Goal: Task Accomplishment & Management: Manage account settings

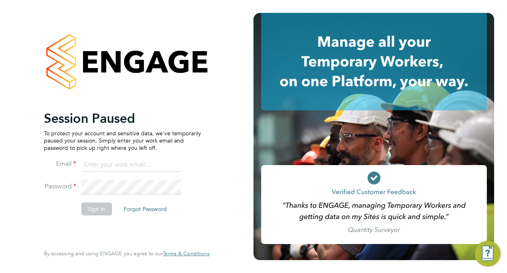
click at [99, 164] on input at bounding box center [131, 165] width 100 height 15
type input "david.alvarez@vistry.co.uk"
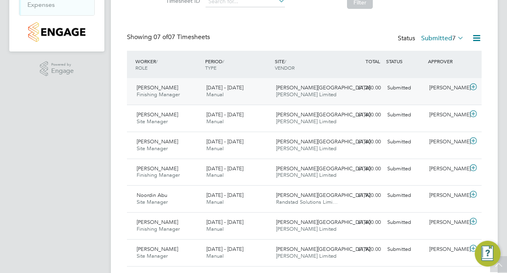
scroll to position [170, 0]
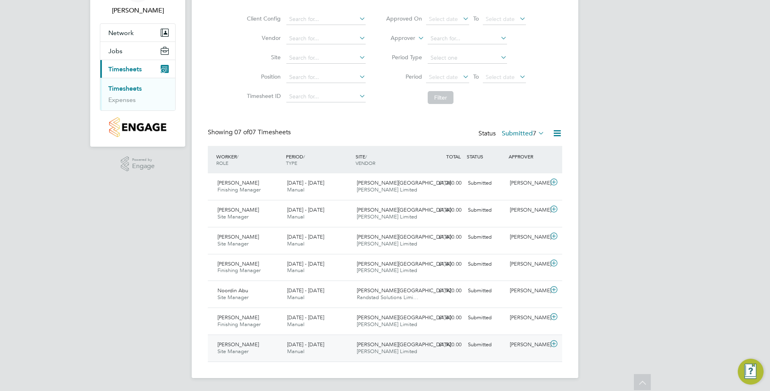
click at [263, 273] on div "Anthony Gabriel Site Manager 11 - 17 Aug 2025" at bounding box center [249, 348] width 70 height 20
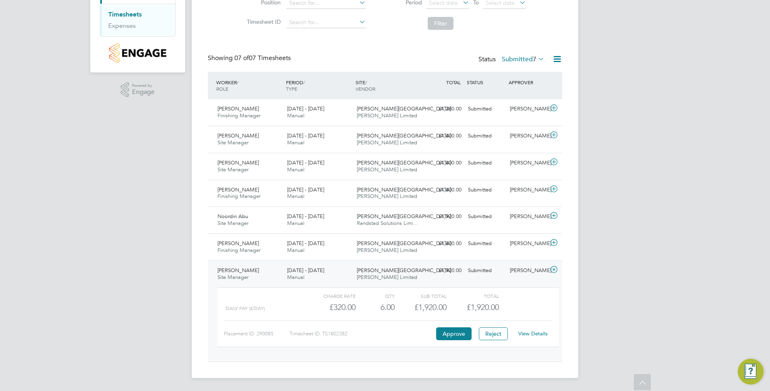
click at [506, 273] on link "View Details" at bounding box center [532, 333] width 29 height 7
click at [244, 243] on span "[PERSON_NAME]" at bounding box center [238, 243] width 41 height 7
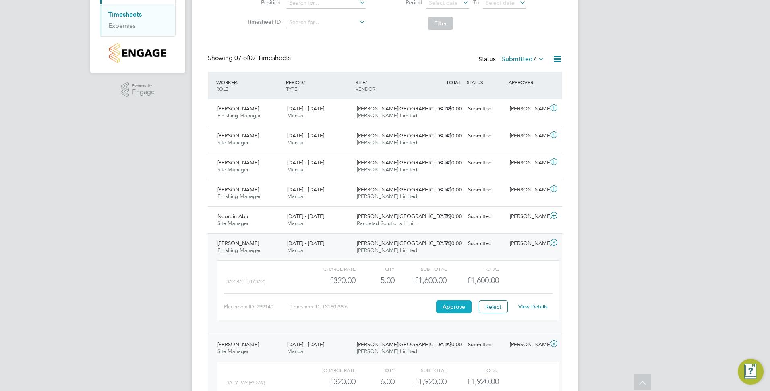
click at [454, 273] on button "Approve" at bounding box center [453, 306] width 35 height 13
click at [257, 216] on div "Noordin Abu Site Manager 11 - 17 Aug 2025" at bounding box center [249, 220] width 70 height 20
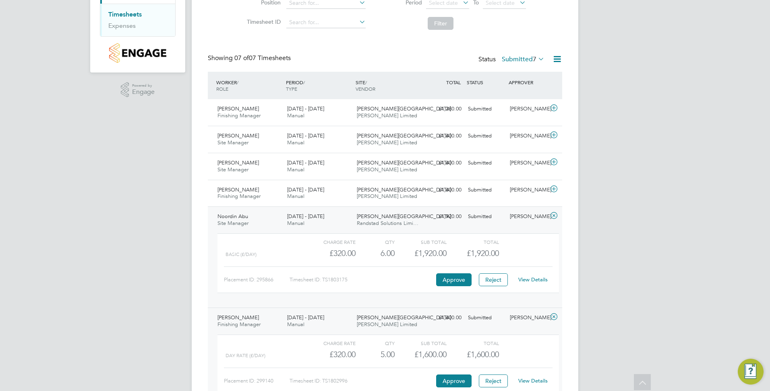
click at [506, 273] on link "View Details" at bounding box center [532, 279] width 29 height 7
click at [345, 196] on div "18 - 24 Aug 2025 Manual" at bounding box center [319, 193] width 70 height 20
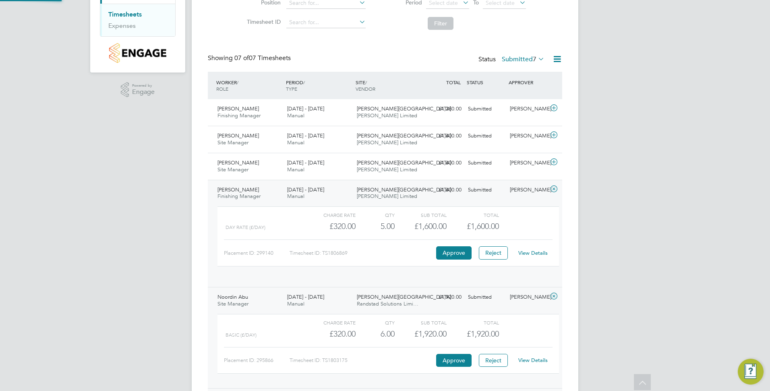
scroll to position [14, 79]
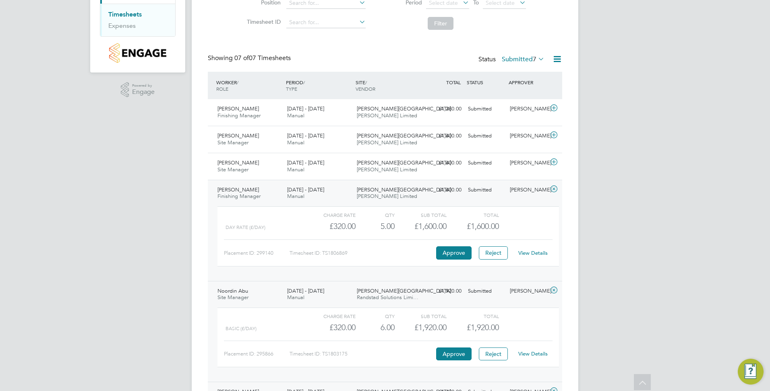
click at [506, 253] on link "View Details" at bounding box center [532, 252] width 29 height 7
click at [239, 163] on span "Anthony Gabriel" at bounding box center [238, 162] width 41 height 7
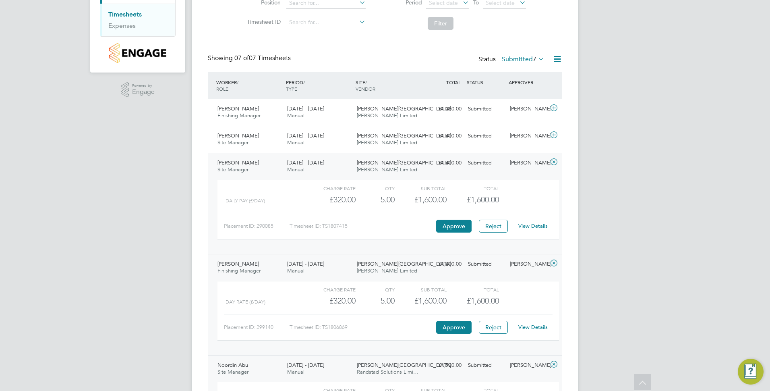
click at [506, 226] on link "View Details" at bounding box center [532, 225] width 29 height 7
click at [265, 140] on div "Anthony Gabriel Site Manager 25 - 31 Aug 2025" at bounding box center [249, 139] width 70 height 20
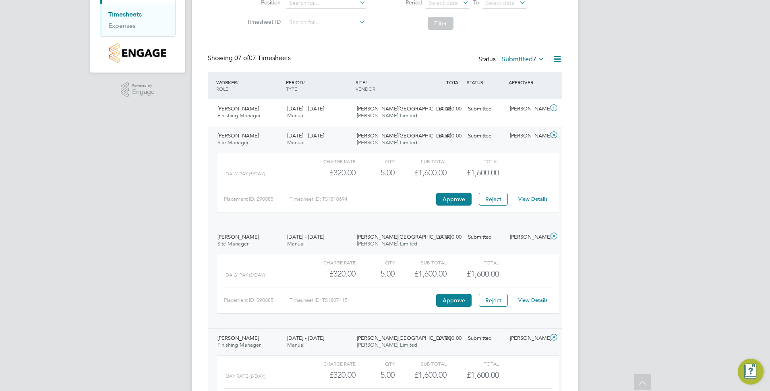
click at [506, 199] on link "View Details" at bounding box center [532, 198] width 29 height 7
click at [252, 112] on div "Mandy James Finishing Manager 25 - 31 Aug 2025" at bounding box center [249, 112] width 70 height 20
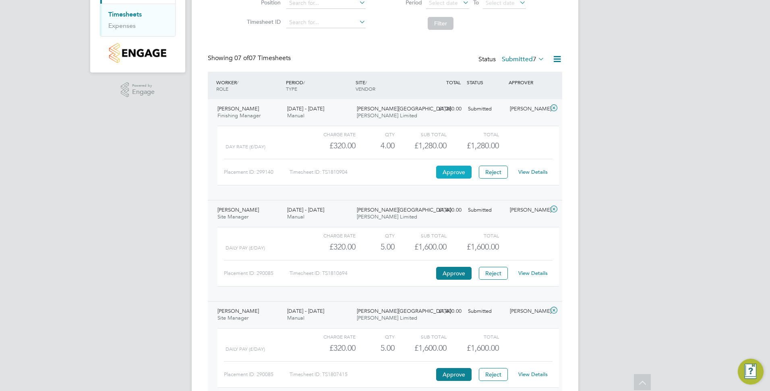
click at [444, 171] on button "Approve" at bounding box center [453, 172] width 35 height 13
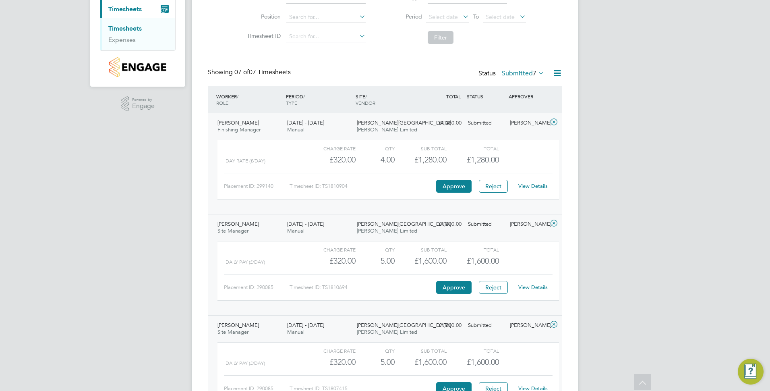
click at [259, 125] on div "Mandy James Finishing Manager 25 - 31 Aug 2025" at bounding box center [249, 126] width 70 height 20
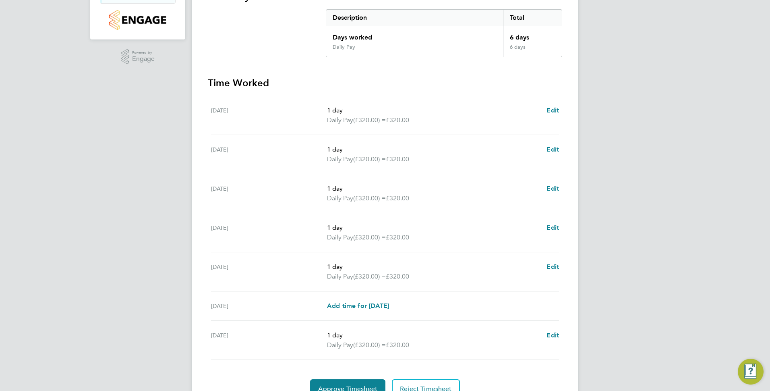
scroll to position [201, 0]
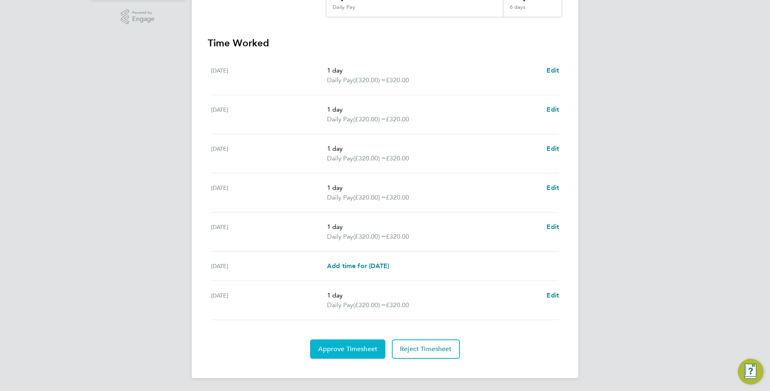
click at [353, 350] on span "Approve Timesheet" at bounding box center [347, 349] width 59 height 8
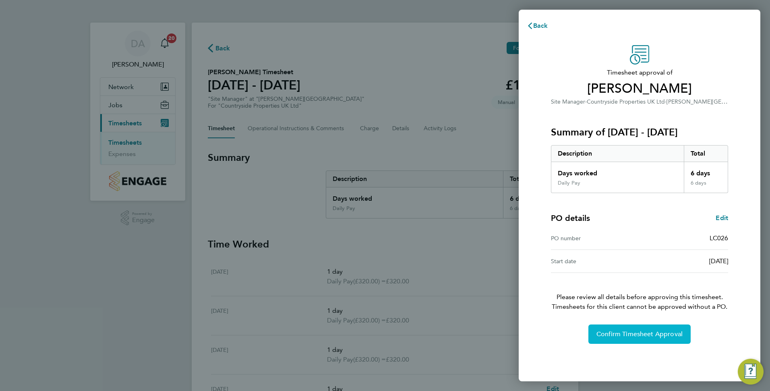
click at [656, 329] on button "Confirm Timesheet Approval" at bounding box center [640, 333] width 102 height 19
click at [633, 335] on span "Confirm Timesheet Approval" at bounding box center [640, 334] width 86 height 8
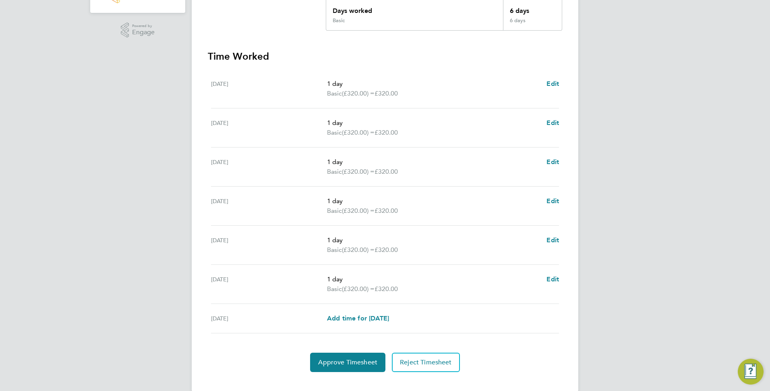
scroll to position [201, 0]
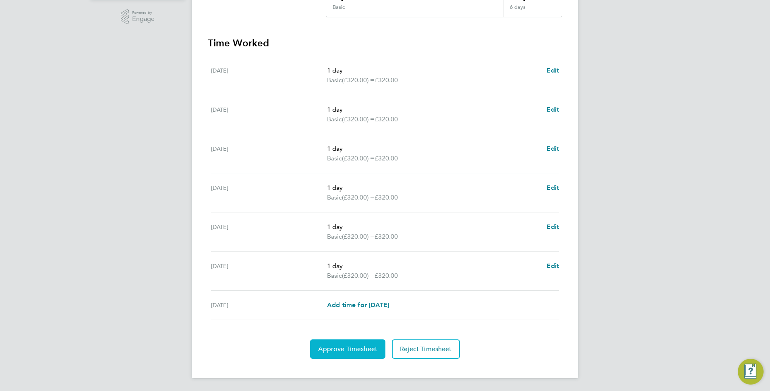
click at [355, 346] on span "Approve Timesheet" at bounding box center [347, 349] width 59 height 8
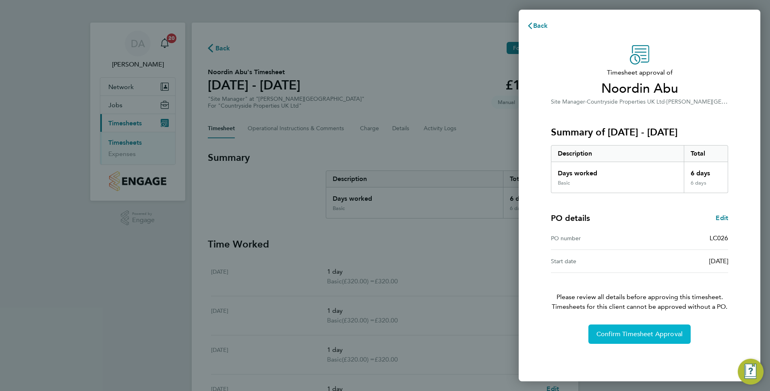
click at [625, 337] on span "Confirm Timesheet Approval" at bounding box center [640, 334] width 86 height 8
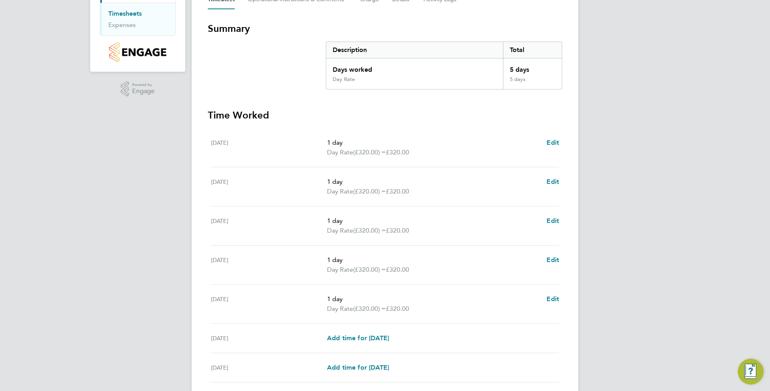
scroll to position [191, 0]
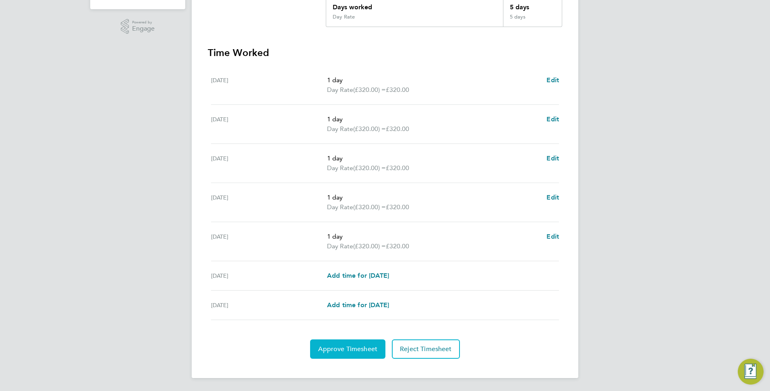
click at [334, 343] on button "Approve Timesheet" at bounding box center [347, 348] width 75 height 19
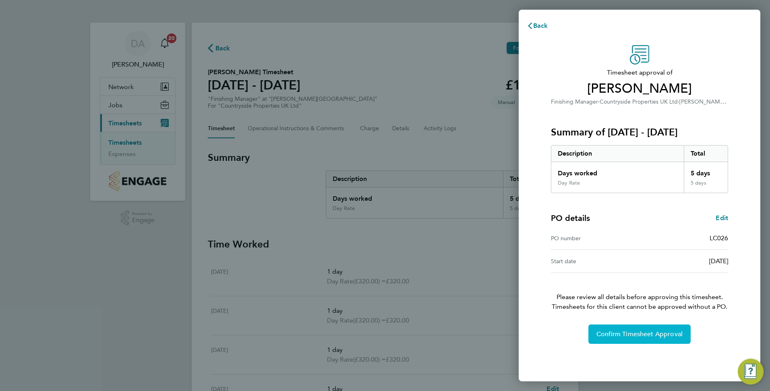
click at [647, 335] on span "Confirm Timesheet Approval" at bounding box center [640, 334] width 86 height 8
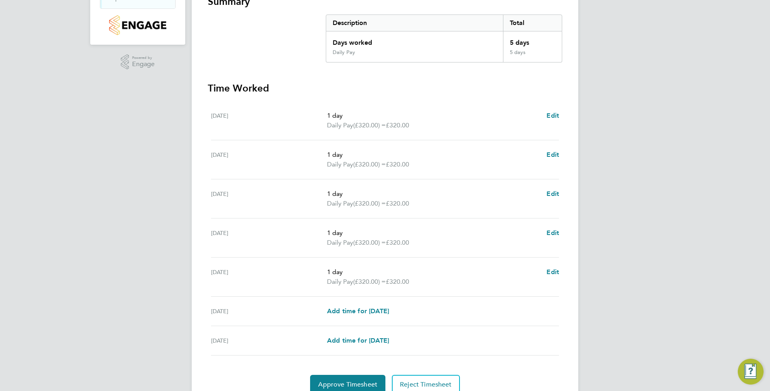
scroll to position [191, 0]
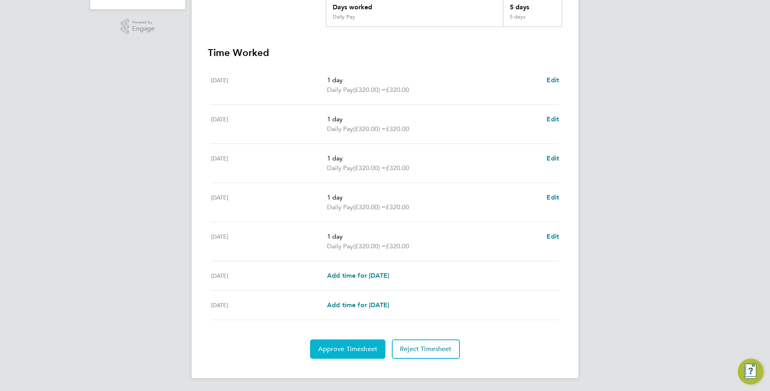
click at [353, 346] on span "Approve Timesheet" at bounding box center [347, 349] width 59 height 8
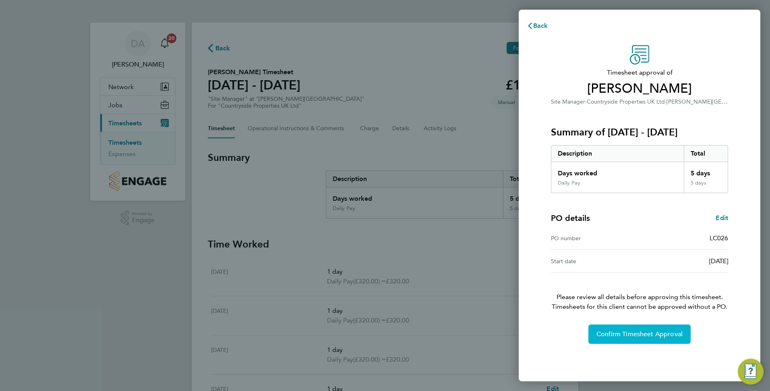
click at [653, 333] on span "Confirm Timesheet Approval" at bounding box center [640, 334] width 86 height 8
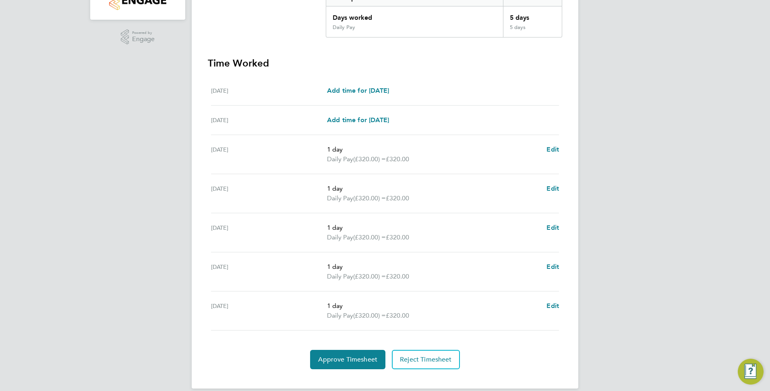
scroll to position [191, 0]
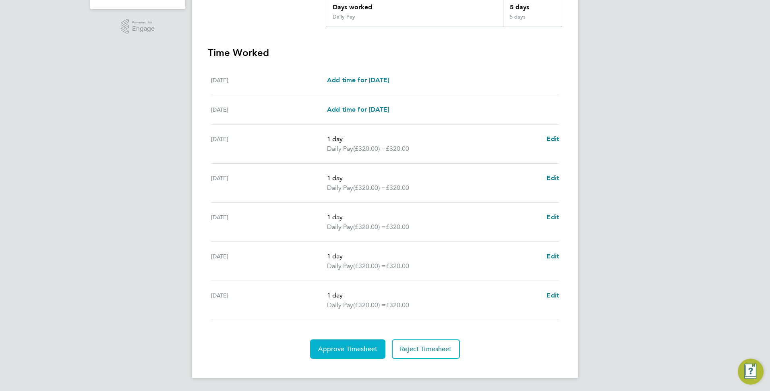
click at [338, 346] on span "Approve Timesheet" at bounding box center [347, 349] width 59 height 8
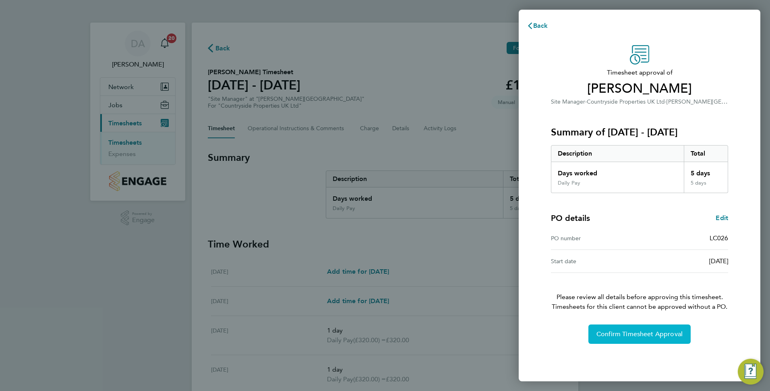
click at [664, 336] on span "Confirm Timesheet Approval" at bounding box center [640, 334] width 86 height 8
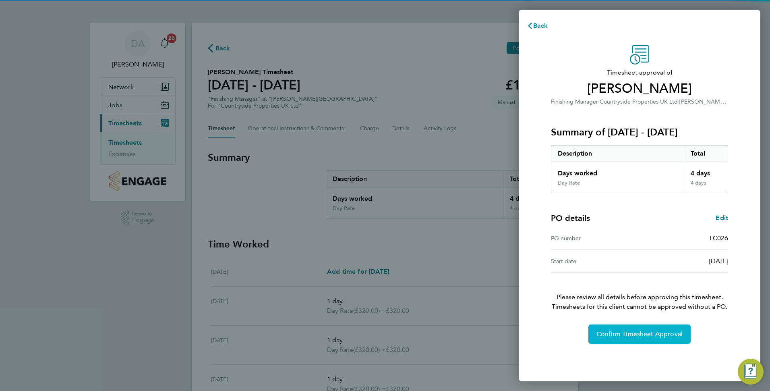
click at [621, 334] on span "Confirm Timesheet Approval" at bounding box center [640, 334] width 86 height 8
